Goal: Check status: Check status

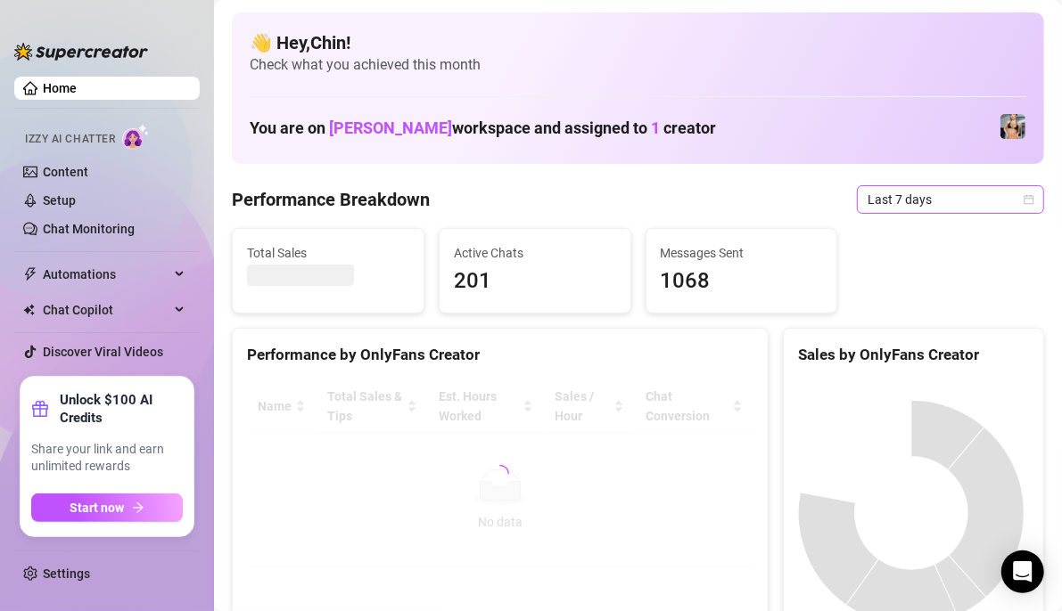
click at [1015, 205] on span "Last 7 days" at bounding box center [950, 199] width 166 height 27
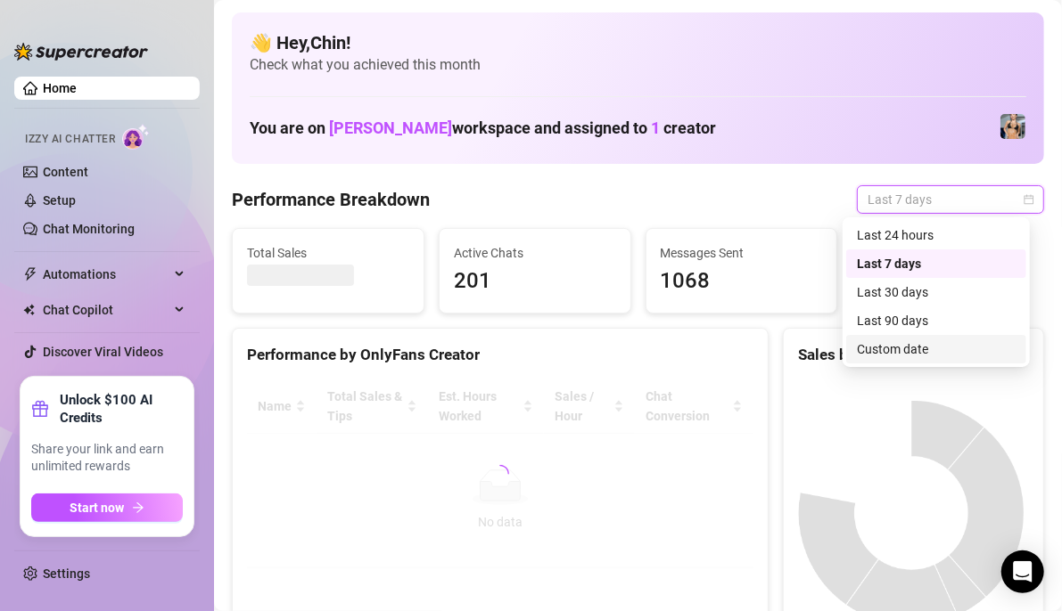
click at [903, 351] on div "Custom date" at bounding box center [936, 350] width 159 height 20
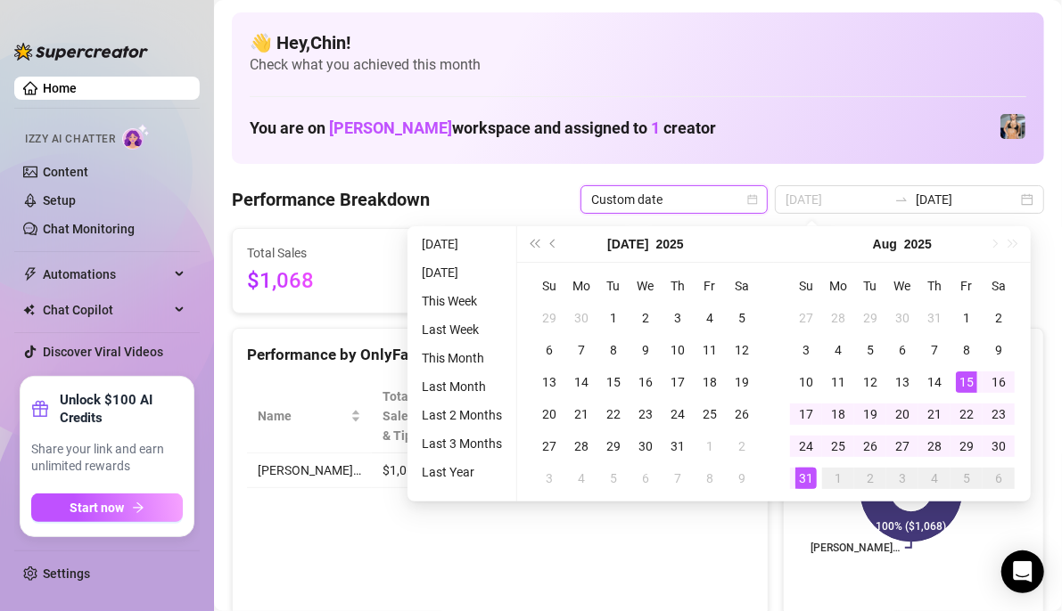
type input "[DATE]"
click at [966, 392] on td "15" at bounding box center [966, 382] width 32 height 32
type input "[DATE]"
click at [812, 480] on div "31" at bounding box center [805, 478] width 21 height 21
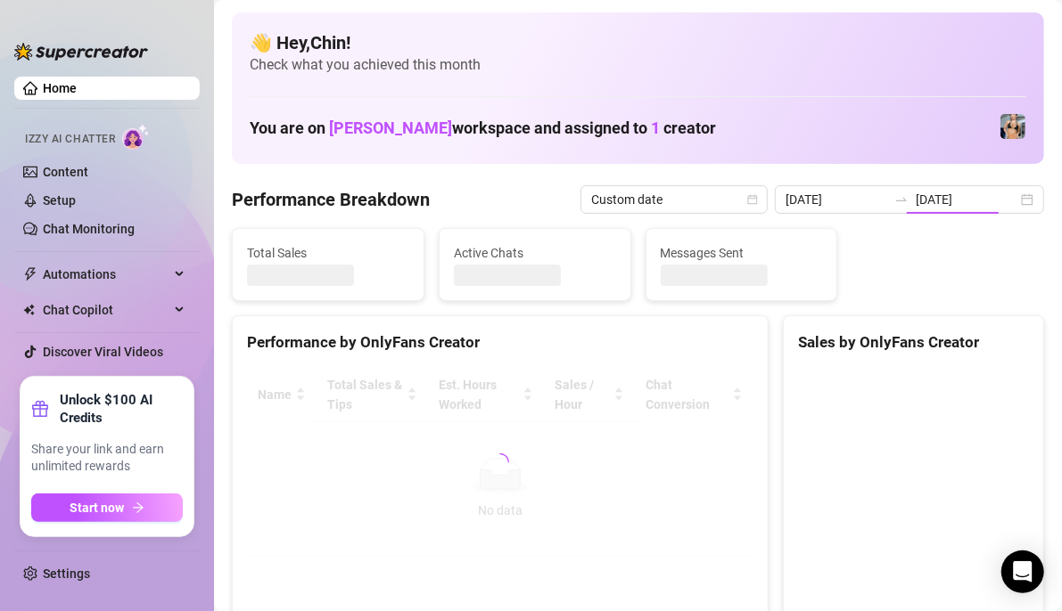
type input "[DATE]"
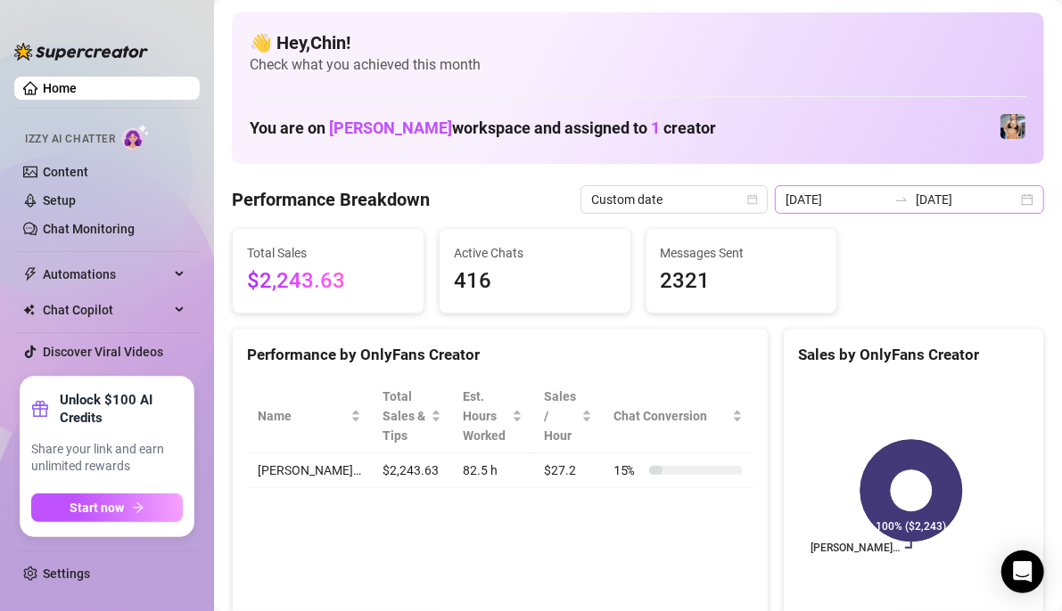
click at [1017, 197] on div "[DATE] [DATE]" at bounding box center [909, 199] width 269 height 29
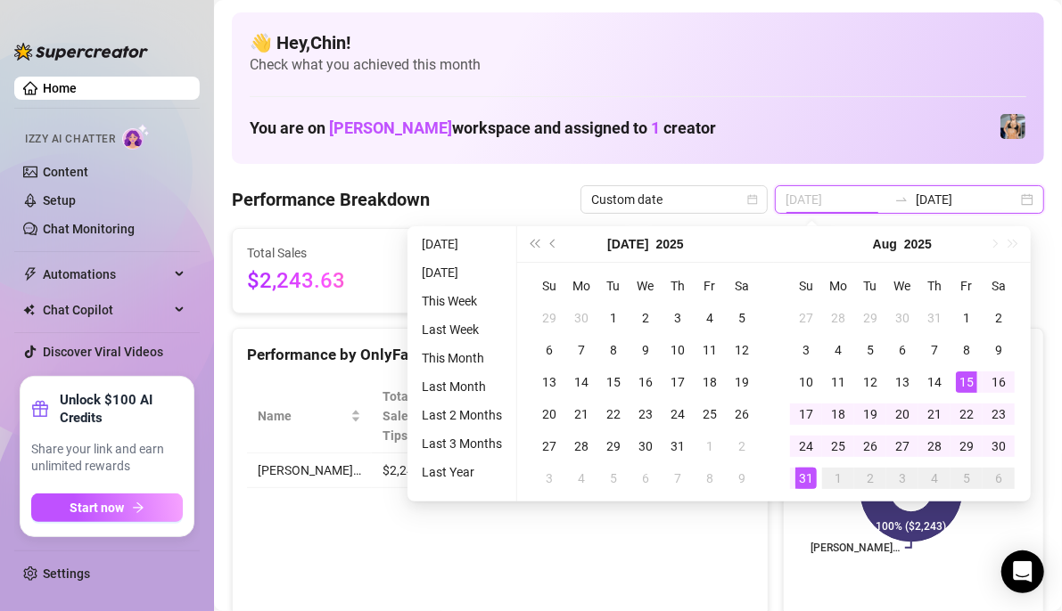
type input "[DATE]"
click at [969, 381] on div "15" at bounding box center [965, 382] width 21 height 21
type input "[DATE]"
click at [802, 474] on div "31" at bounding box center [805, 478] width 21 height 21
